Goal: Task Accomplishment & Management: Manage account settings

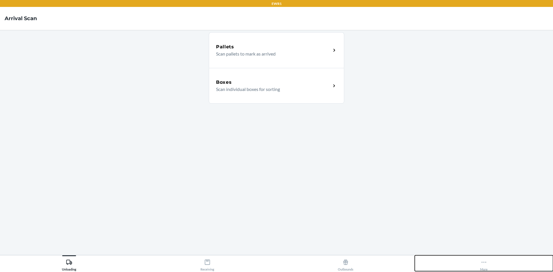
drag, startPoint x: 483, startPoint y: 268, endPoint x: 483, endPoint y: 272, distance: 4.0
click at [483, 270] on div "More" at bounding box center [484, 264] width 7 height 14
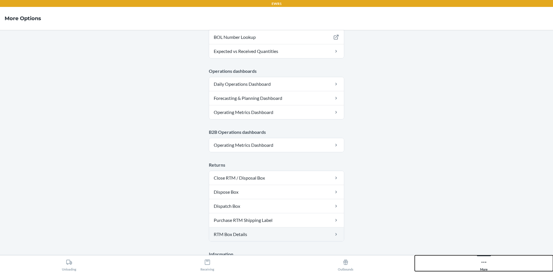
scroll to position [282, 0]
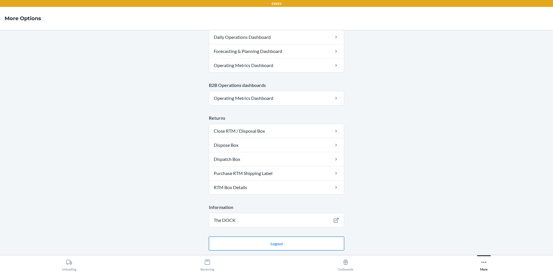
click at [275, 244] on button "Logout" at bounding box center [276, 244] width 135 height 14
